Goal: Information Seeking & Learning: Find specific fact

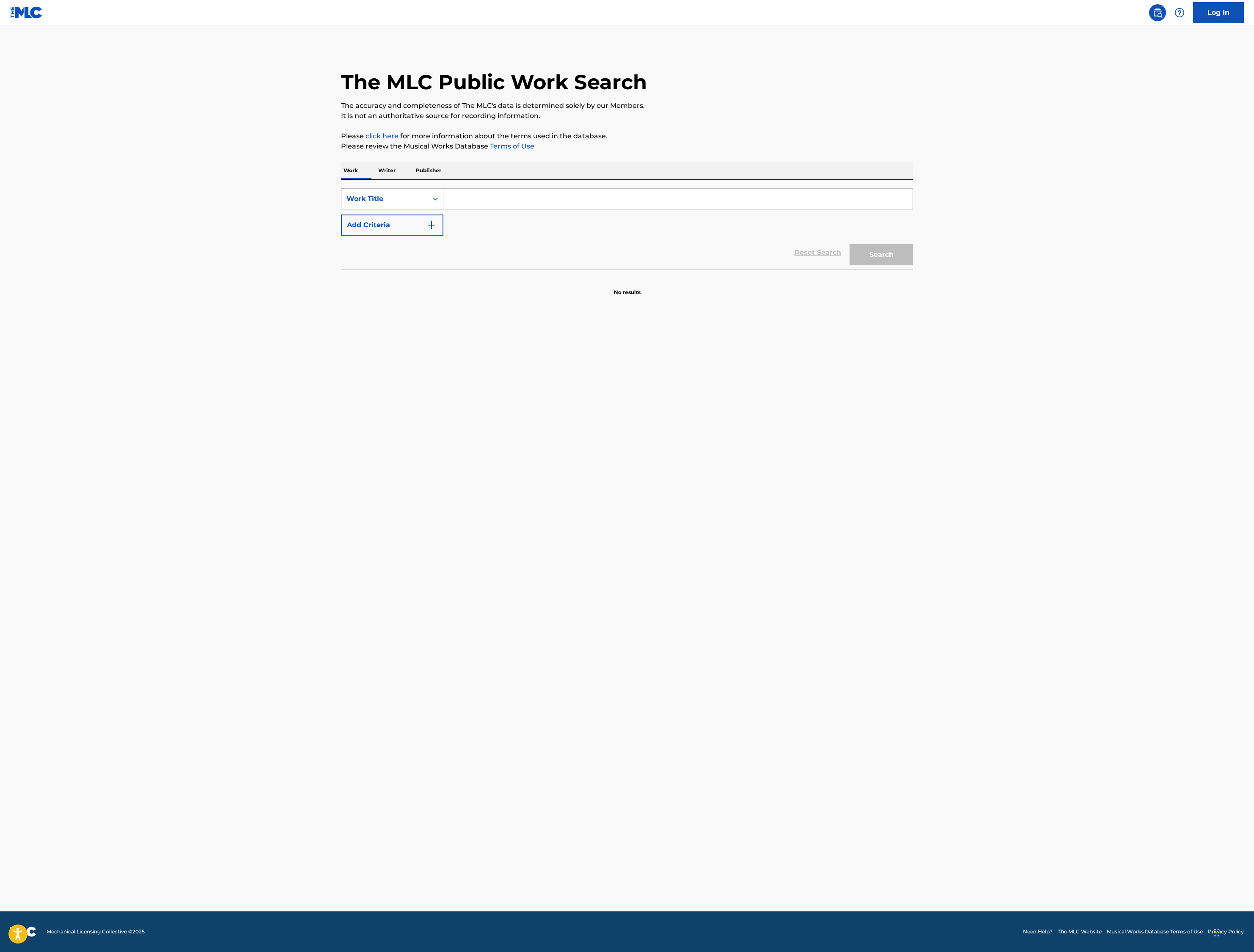
click at [443, 209] on input "Search Form" at bounding box center [677, 199] width 469 height 20
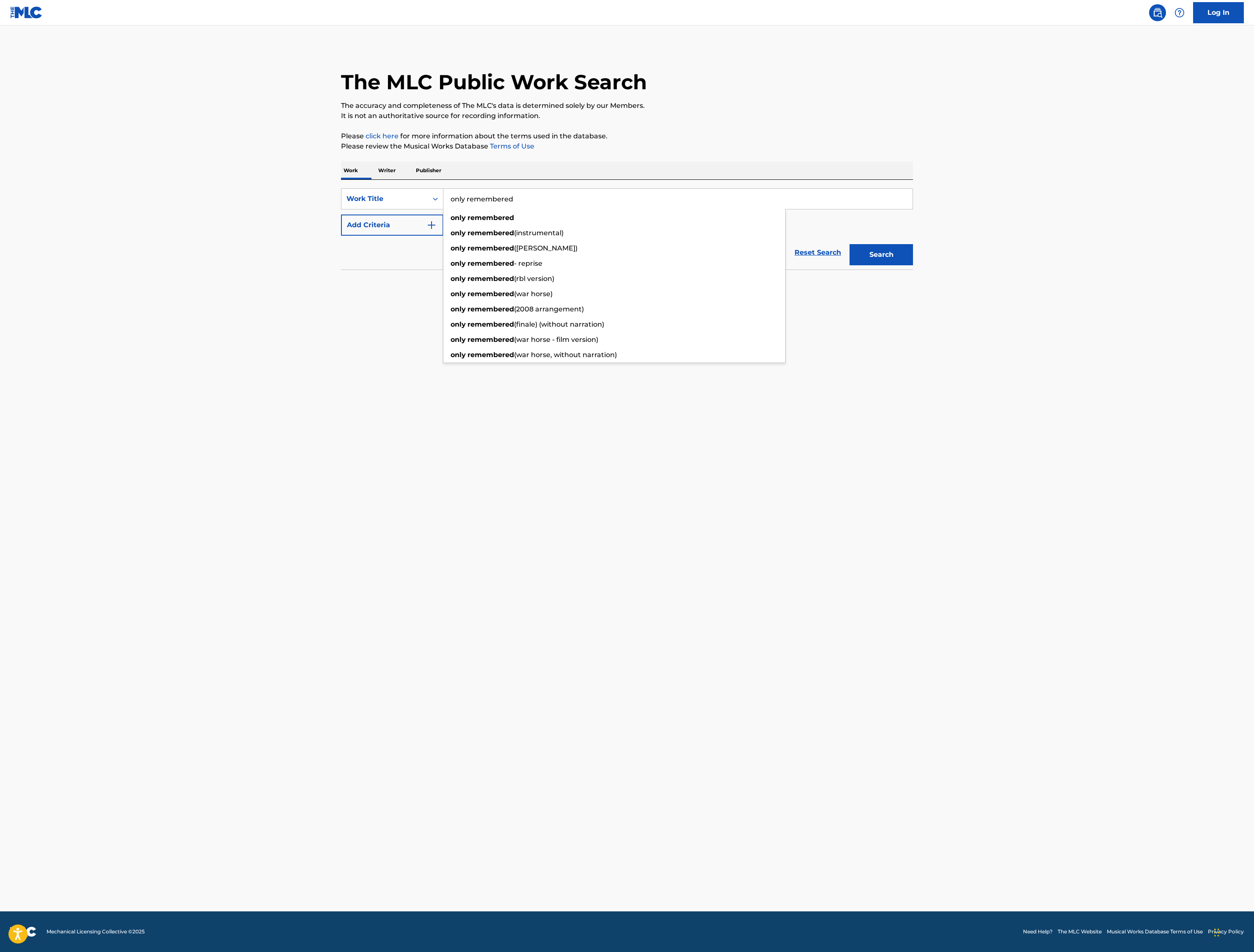
type input "only remembered"
click at [341, 235] on button "Add Criteria" at bounding box center [392, 225] width 102 height 21
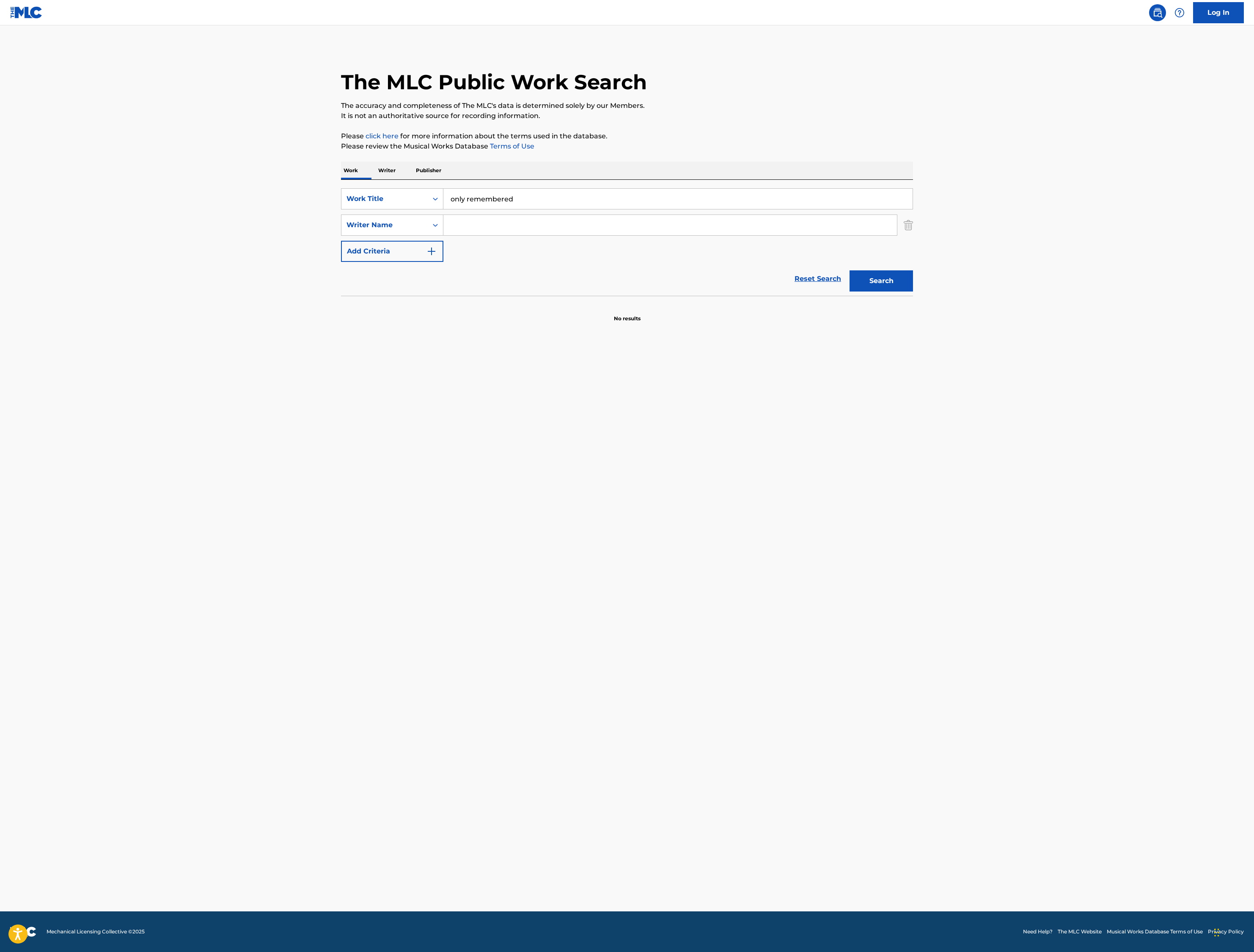
click at [443, 235] on input "Search Form" at bounding box center [670, 225] width 453 height 20
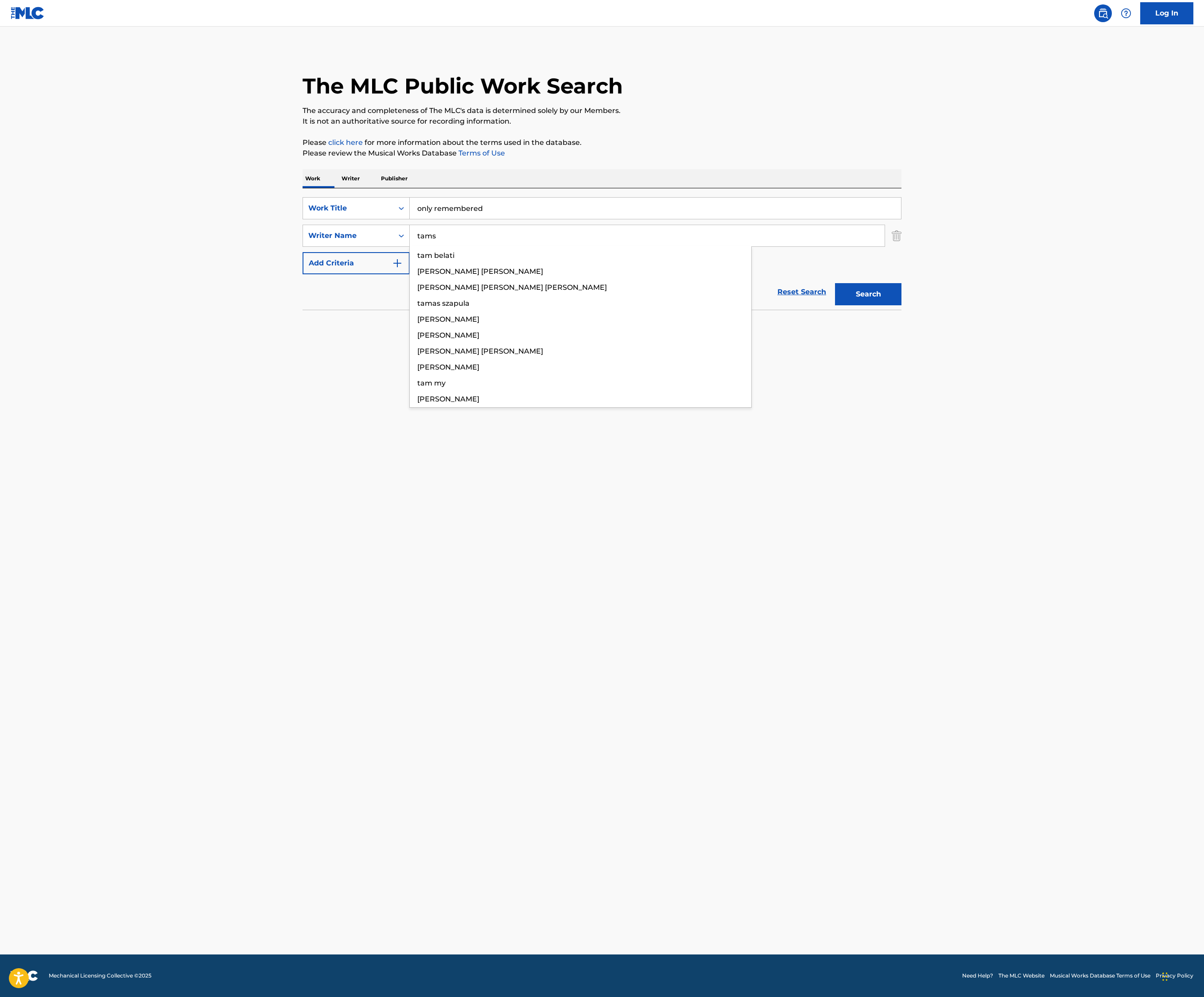
type input "tams"
click at [902, 305] on button "Search" at bounding box center [868, 294] width 67 height 22
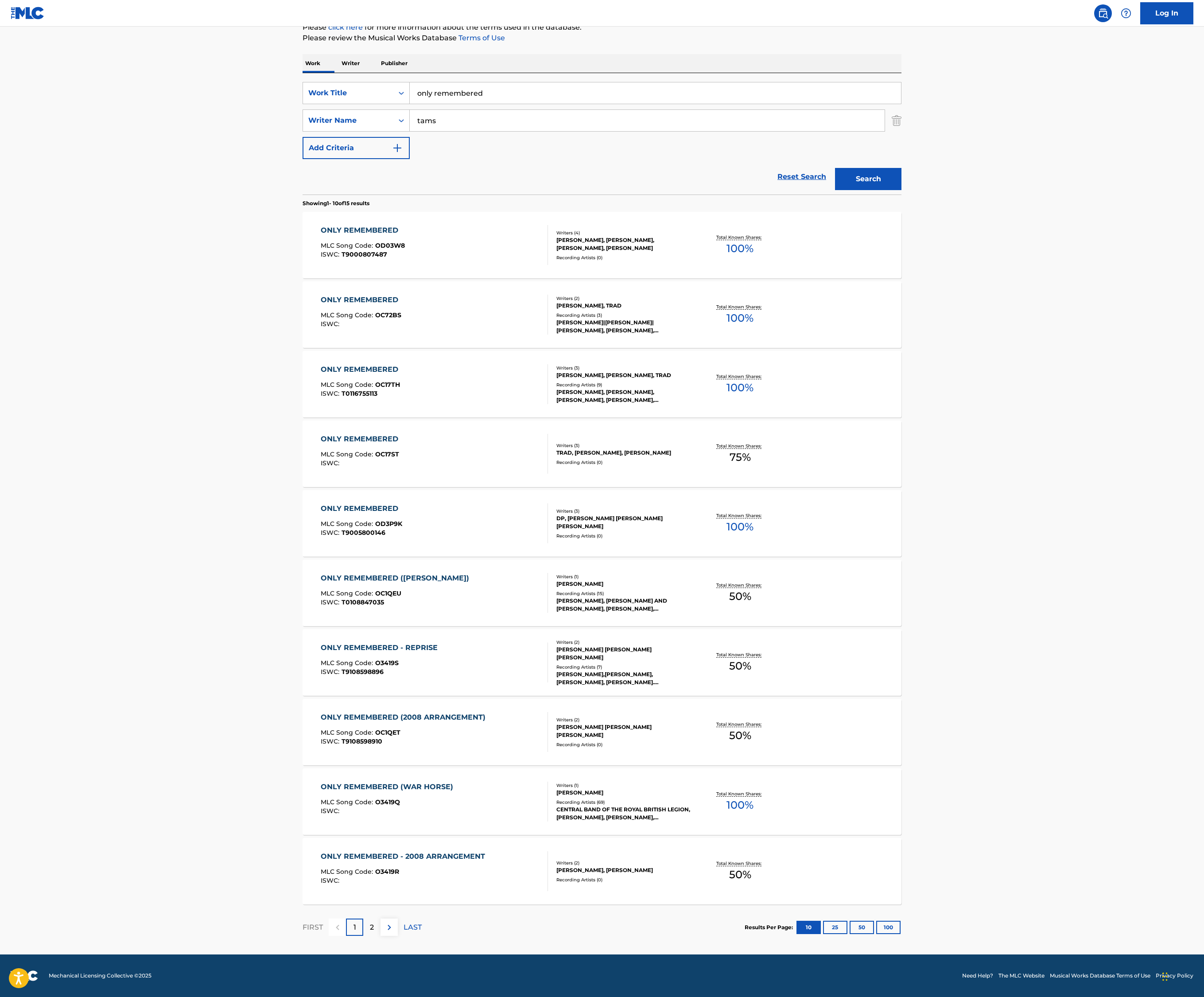
scroll to position [203, 0]
click at [321, 792] on div "ONLY REMEMBERED (WAR HORSE)" at bounding box center [389, 786] width 137 height 11
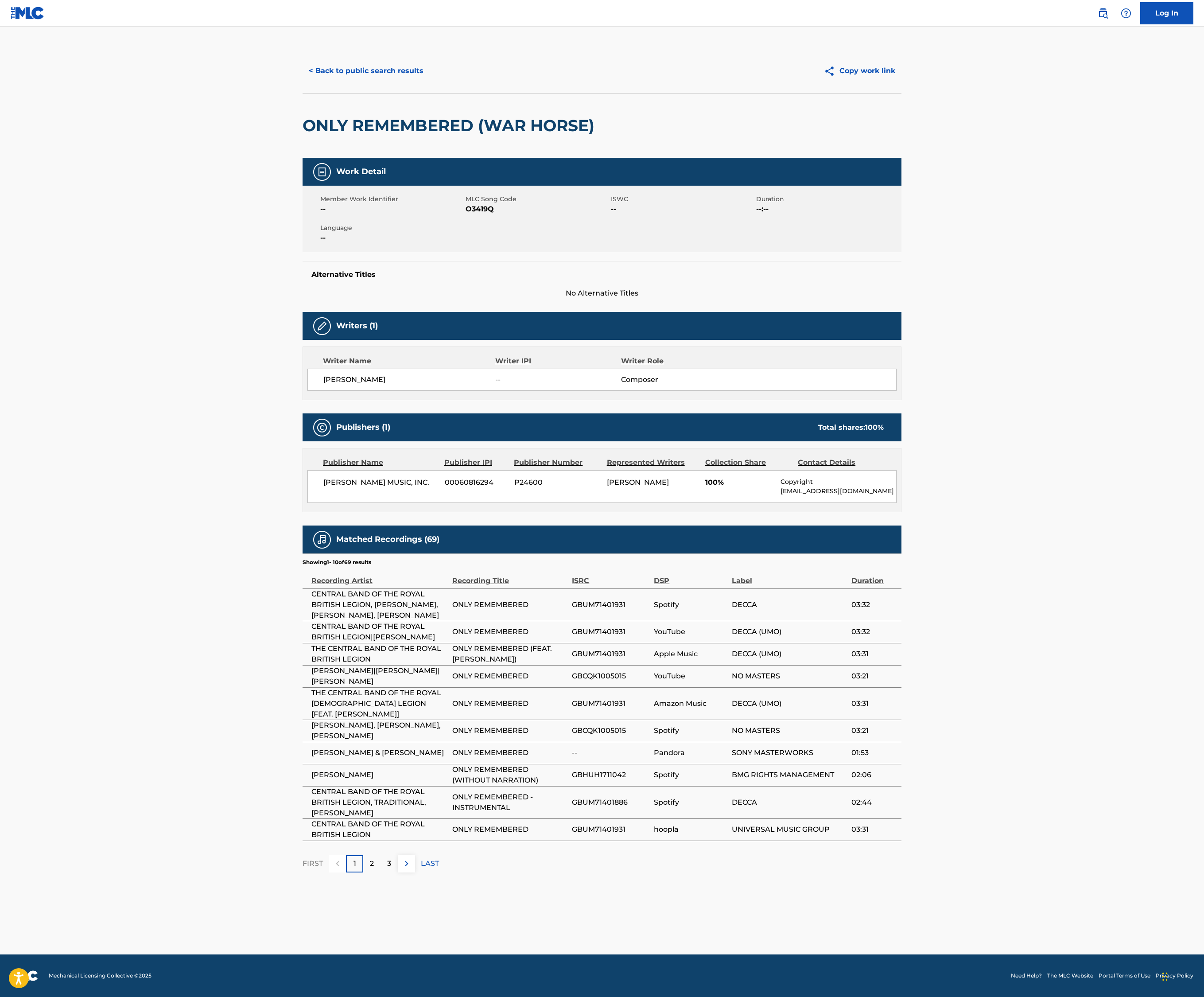
click at [303, 82] on button "< Back to public search results" at bounding box center [367, 71] width 127 height 22
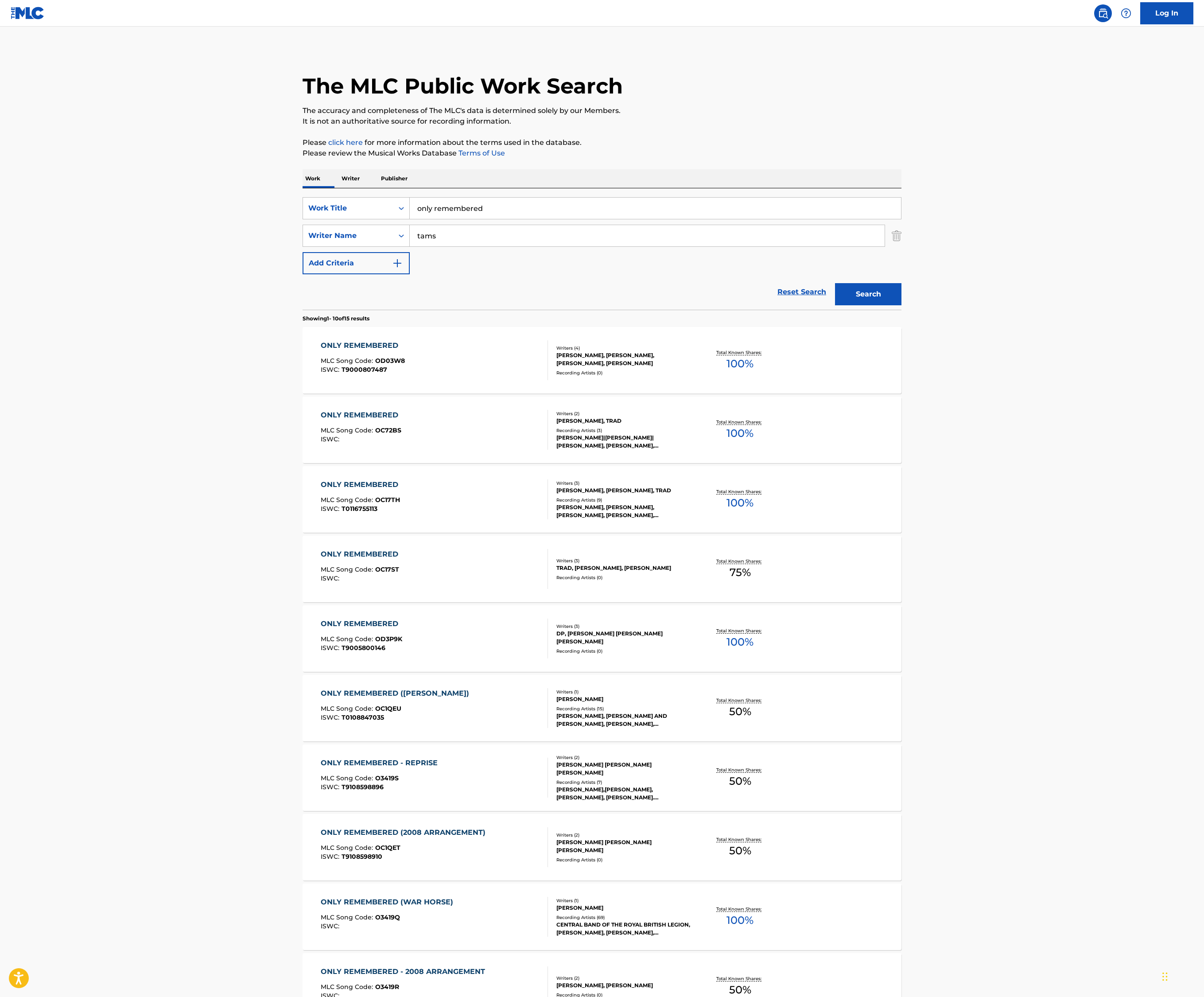
drag, startPoint x: 364, startPoint y: 321, endPoint x: 174, endPoint y: 299, distance: 191.3
click at [303, 299] on div "SearchWithCriteriac528a054-0825-4f6c-8753-202742cd1ffe Work Title only remember…" at bounding box center [602, 249] width 599 height 121
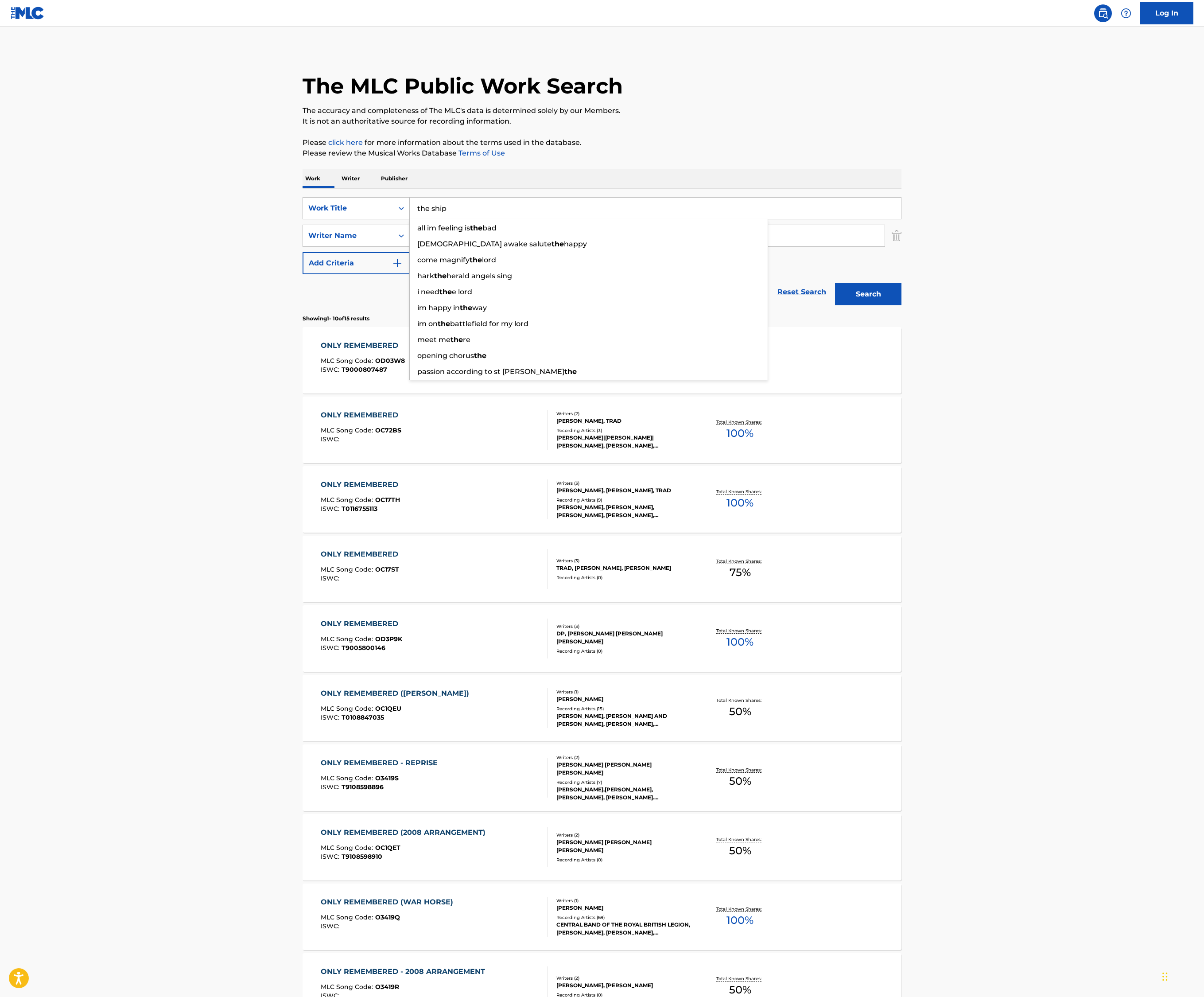
click at [902, 305] on button "Search" at bounding box center [868, 294] width 67 height 22
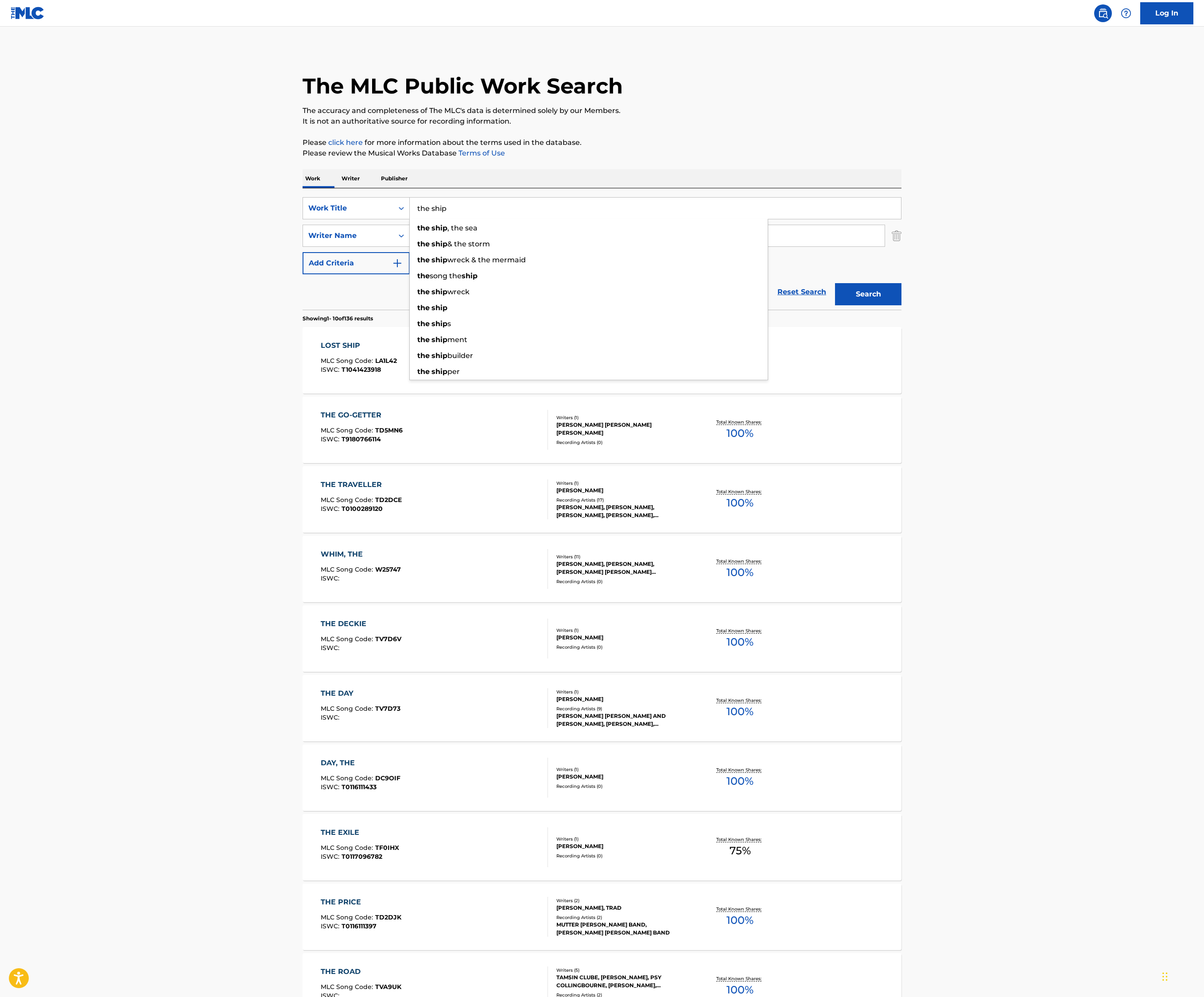
click at [36, 439] on main "The MLC Public Work Search The accuracy and completeness of The MLC's data is d…" at bounding box center [602, 548] width 1204 height 1043
drag, startPoint x: 251, startPoint y: 311, endPoint x: 231, endPoint y: 311, distance: 20.0
click at [303, 219] on div "SearchWithCriteriac528a054-0825-4f6c-8753-202742cd1ffe Work Title the ship" at bounding box center [602, 208] width 599 height 22
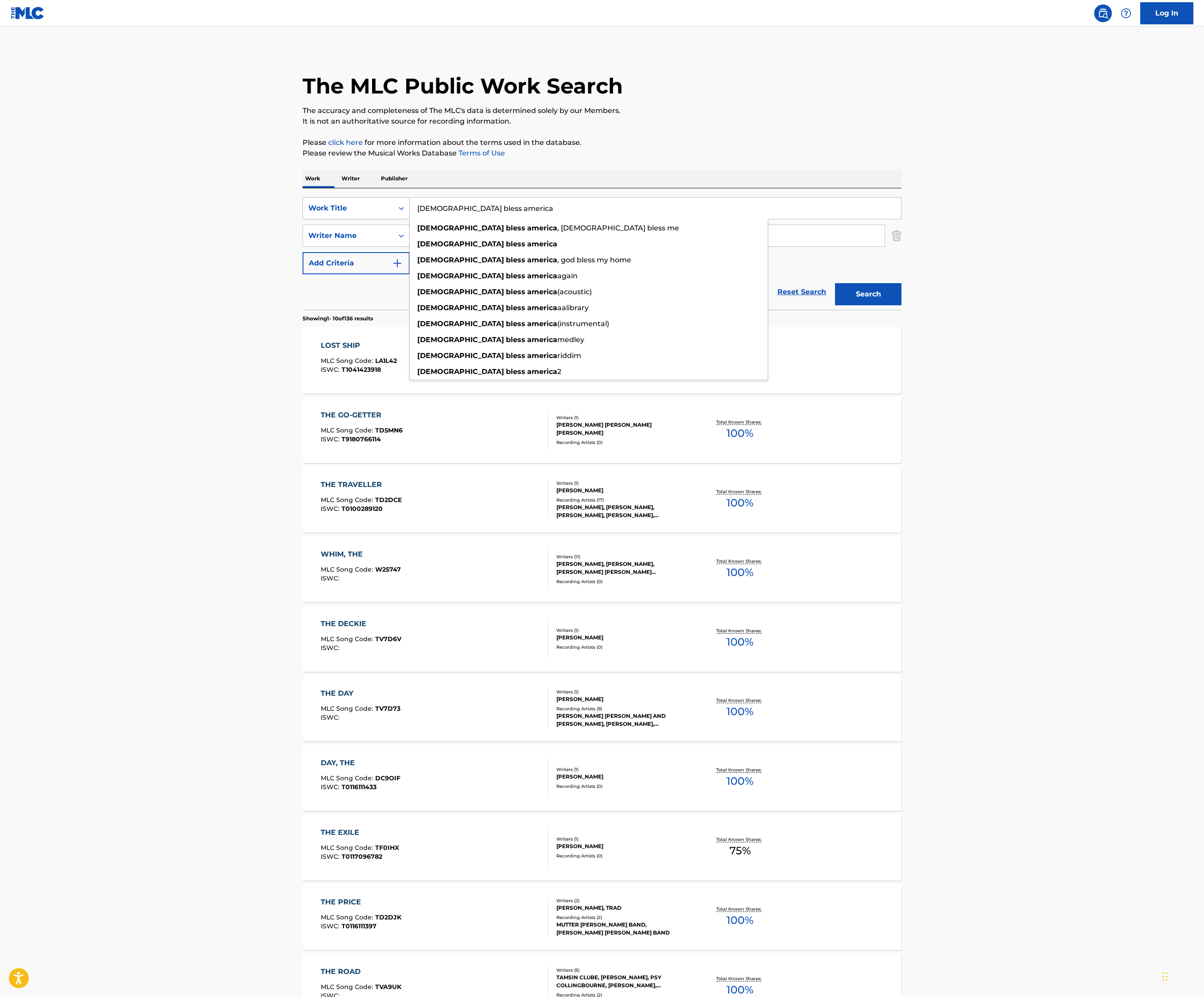
type input "[DEMOGRAPHIC_DATA] bless america"
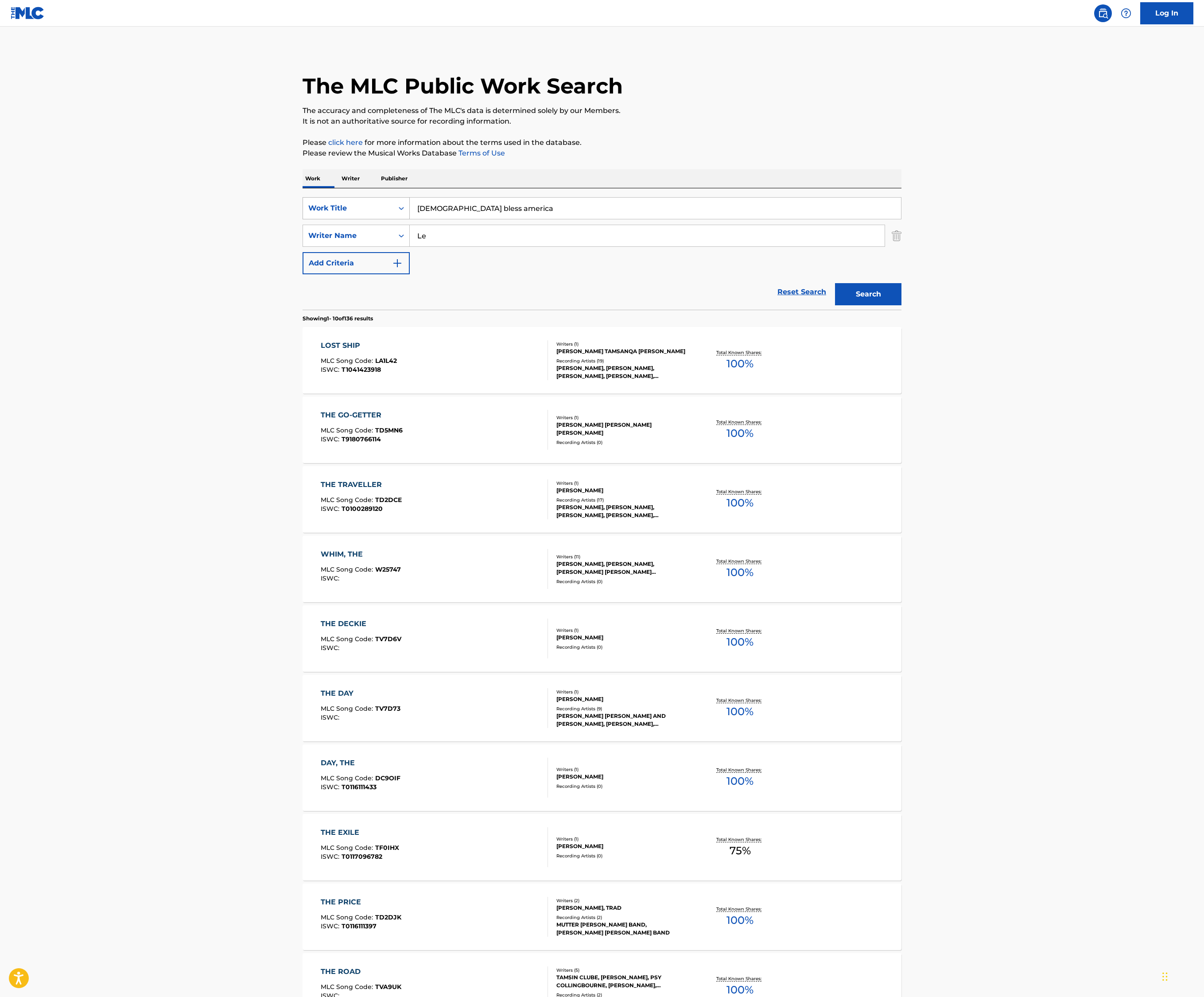
type input "L"
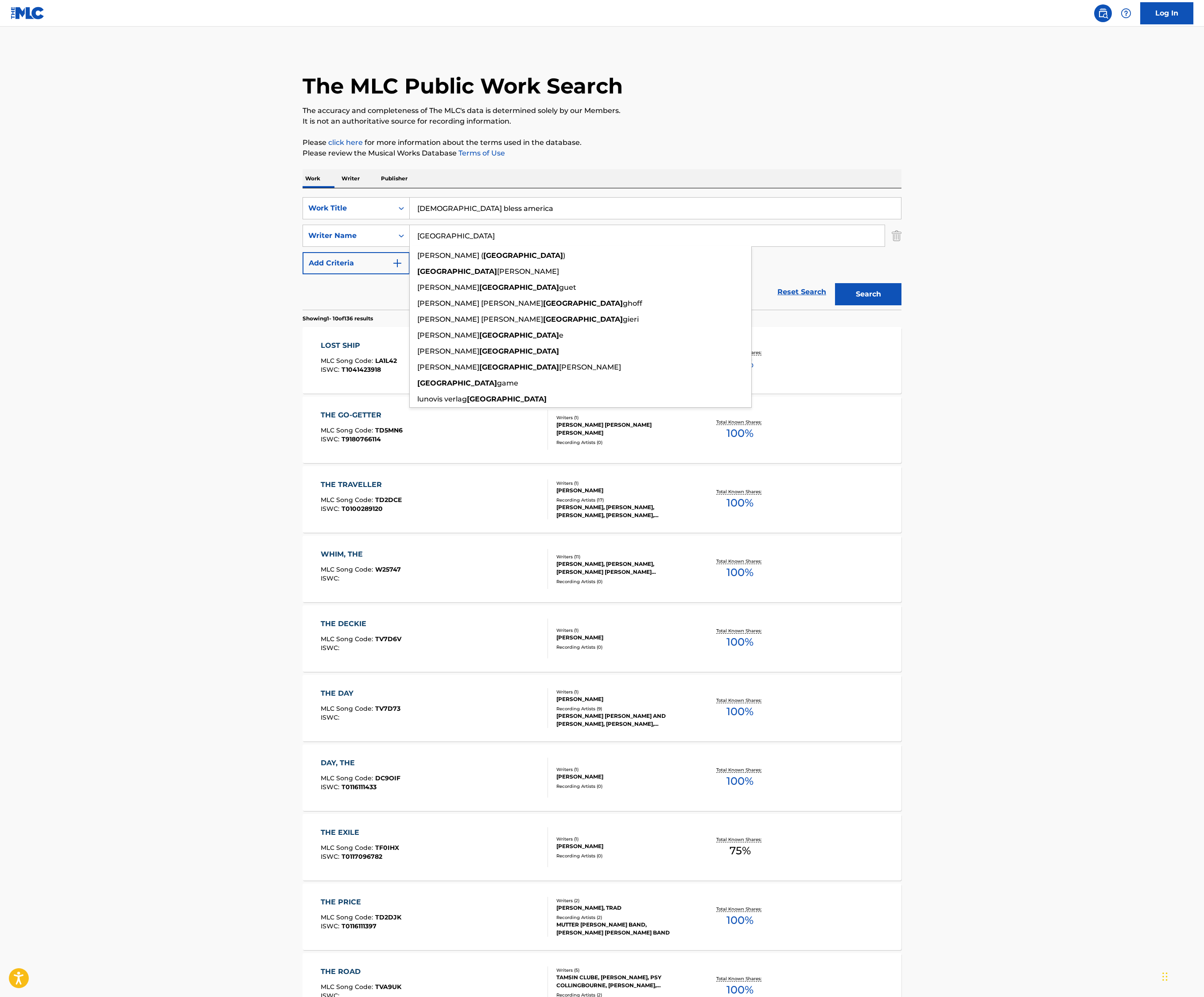
type input "[GEOGRAPHIC_DATA]"
click at [902, 305] on button "Search" at bounding box center [868, 294] width 67 height 22
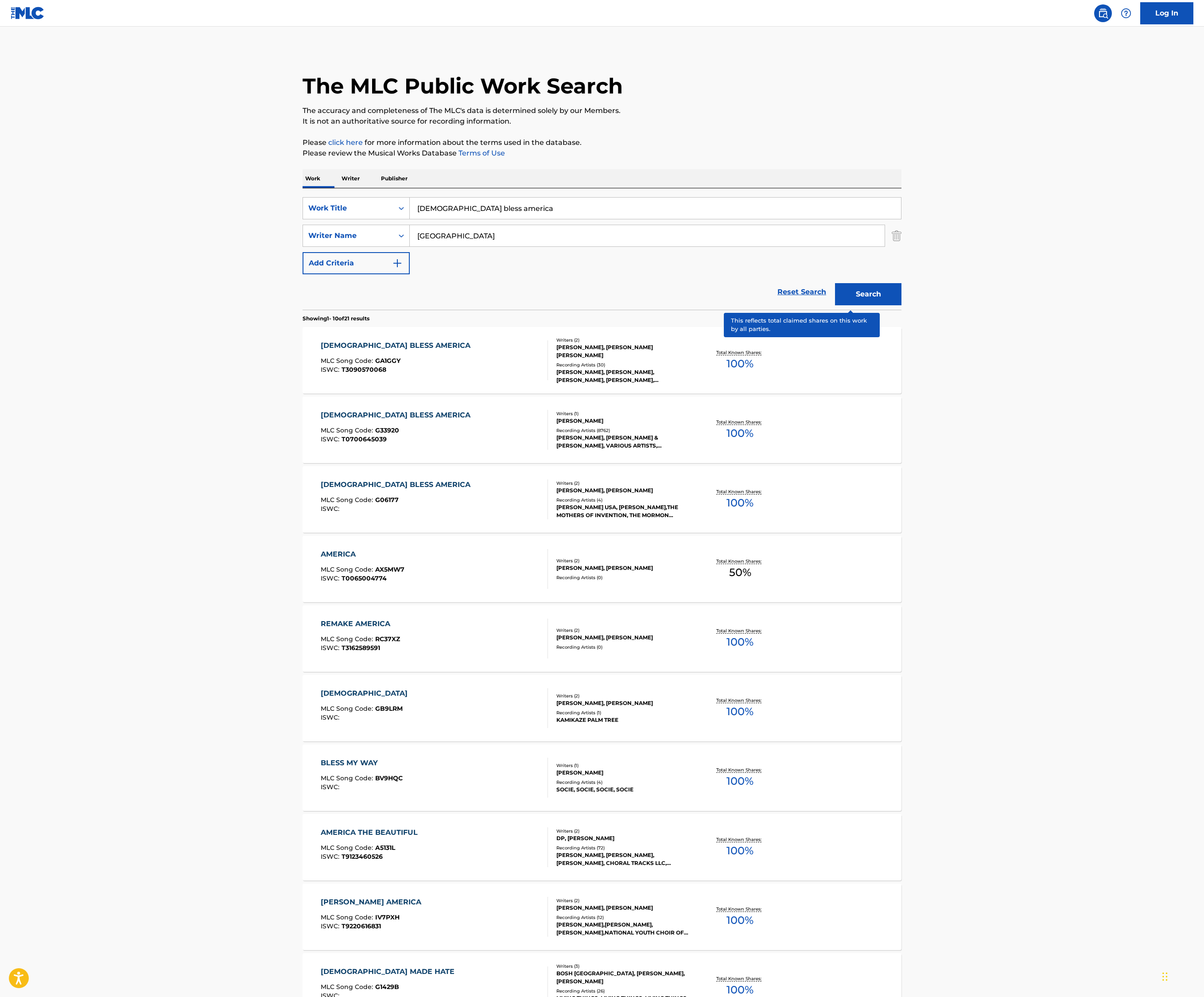
click at [764, 425] on p "Total Known Shares:" at bounding box center [740, 422] width 48 height 7
